Goal: Browse casually: Explore the website without a specific task or goal

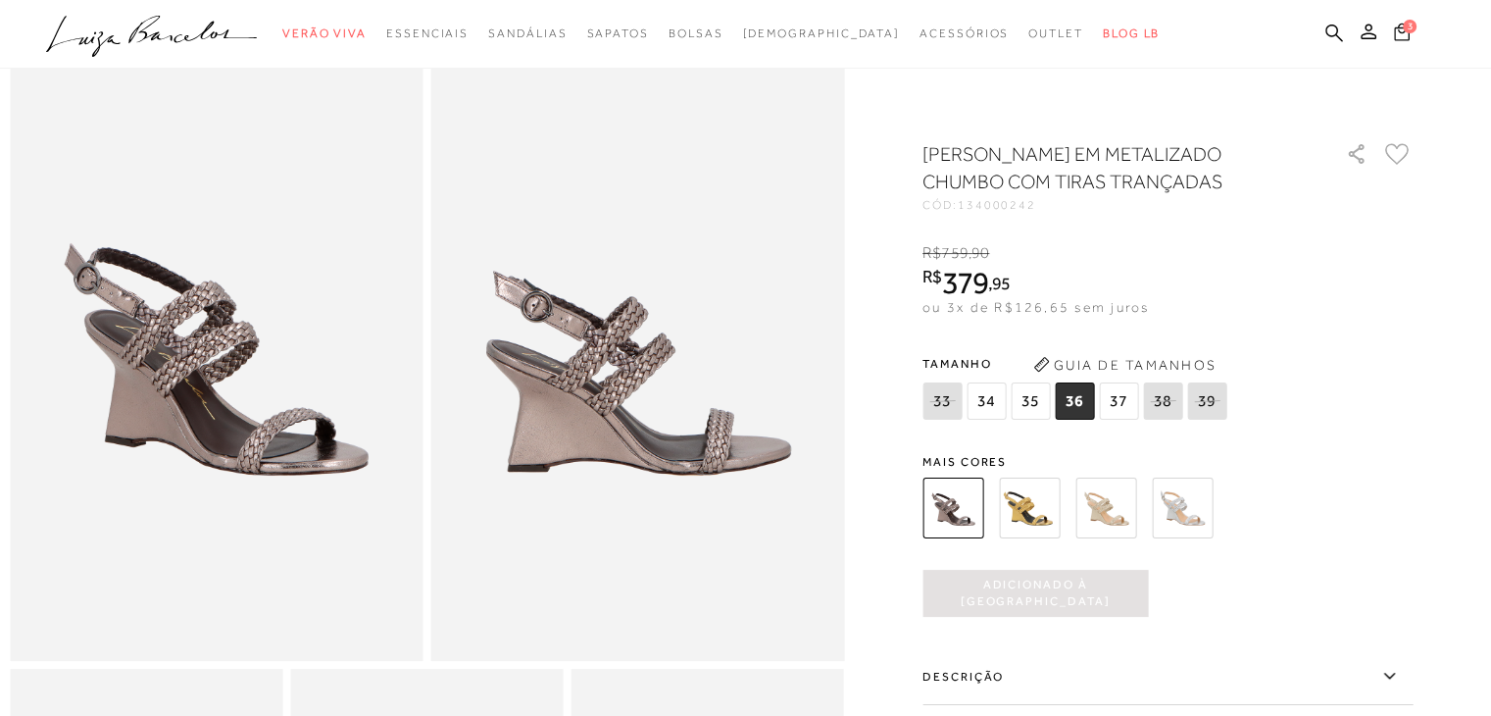
click at [1403, 30] on icon at bounding box center [1402, 32] width 16 height 19
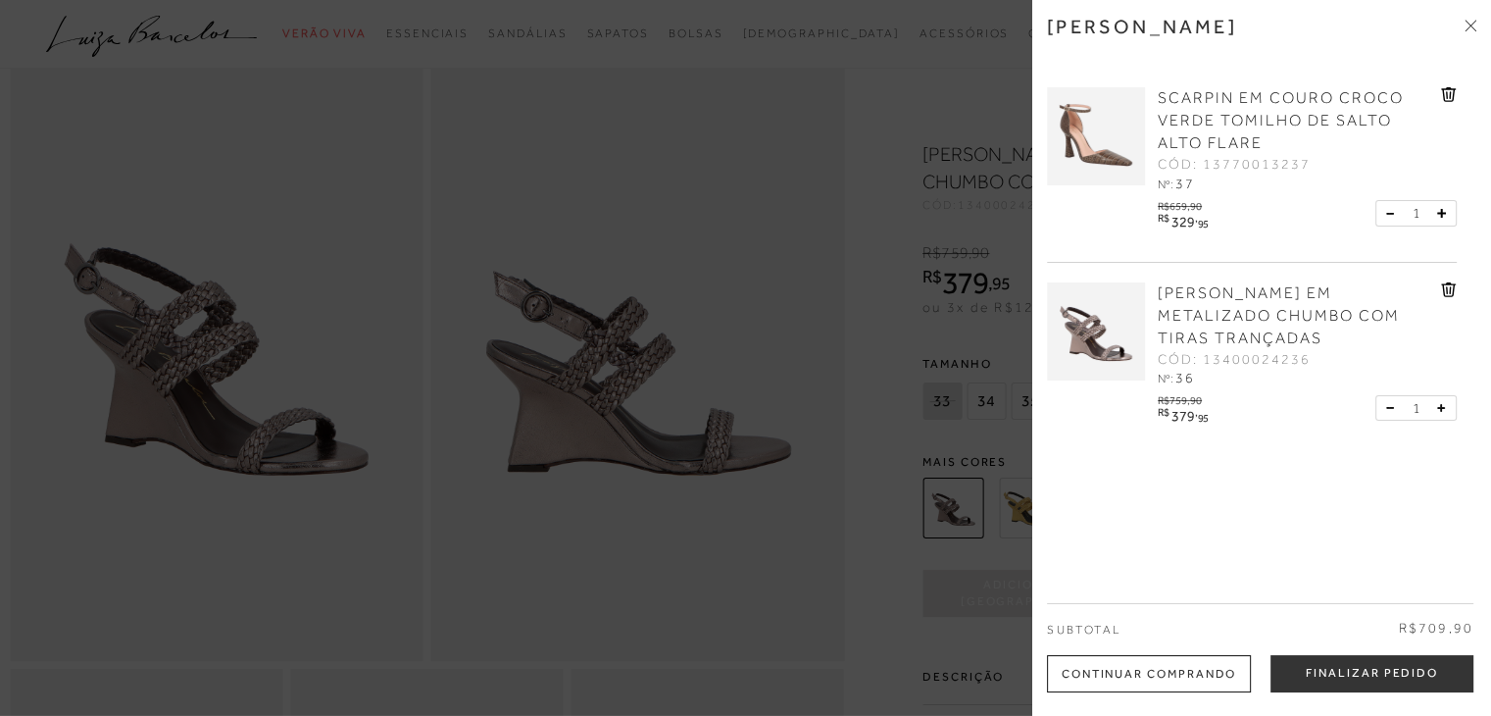
click at [1122, 115] on img at bounding box center [1096, 136] width 98 height 98
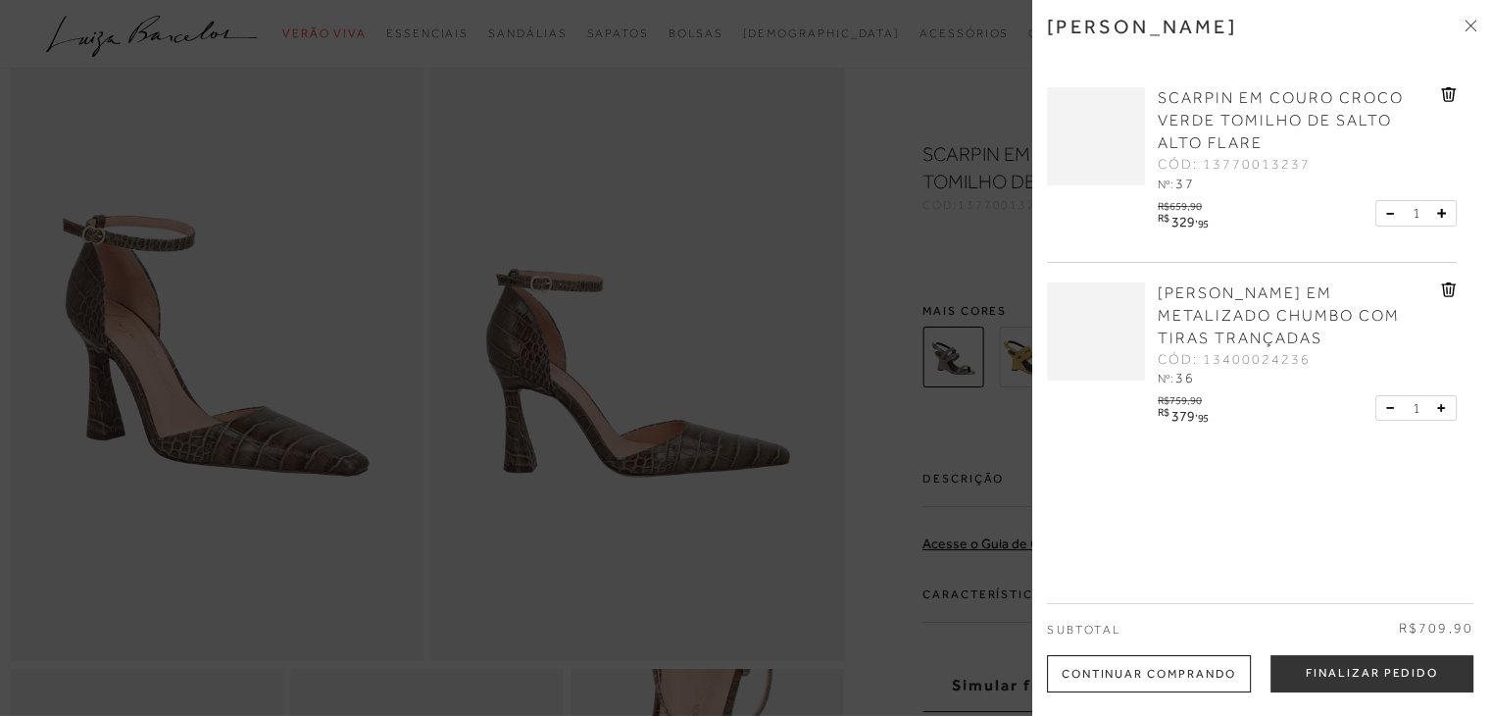
scroll to position [85, 0]
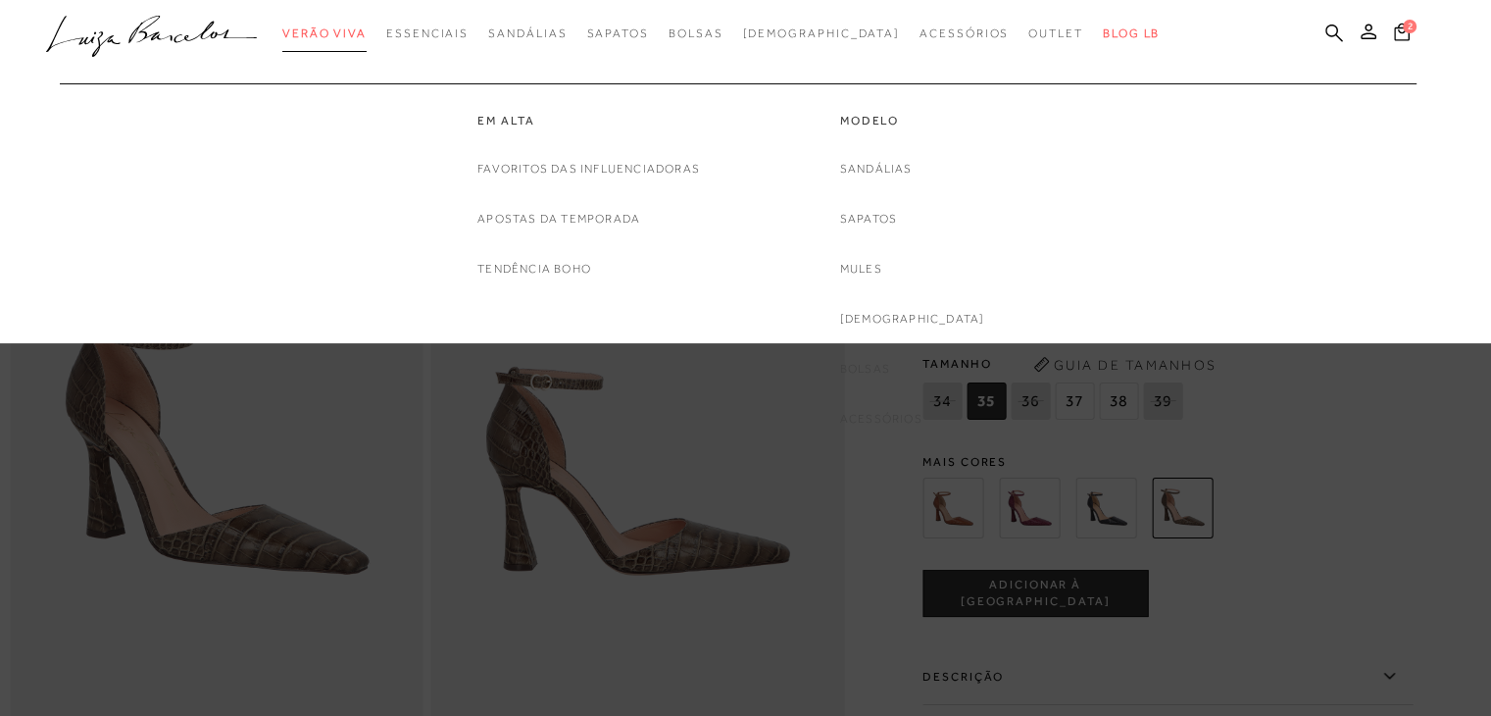
scroll to position [71, 0]
